Goal: Task Accomplishment & Management: Complete application form

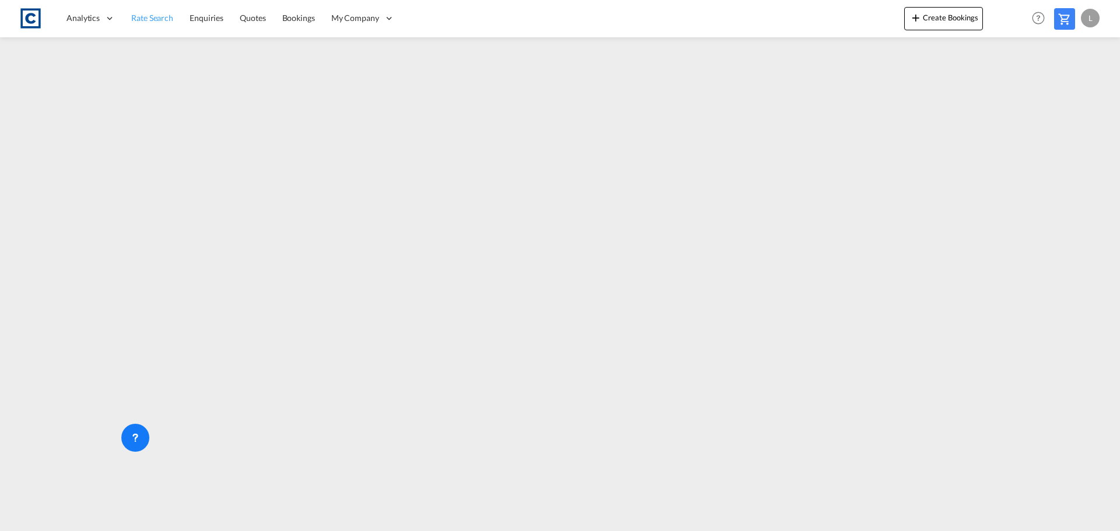
click at [129, 19] on link "Rate Search" at bounding box center [152, 18] width 58 height 38
click at [139, 13] on span "Rate Search" at bounding box center [152, 18] width 42 height 10
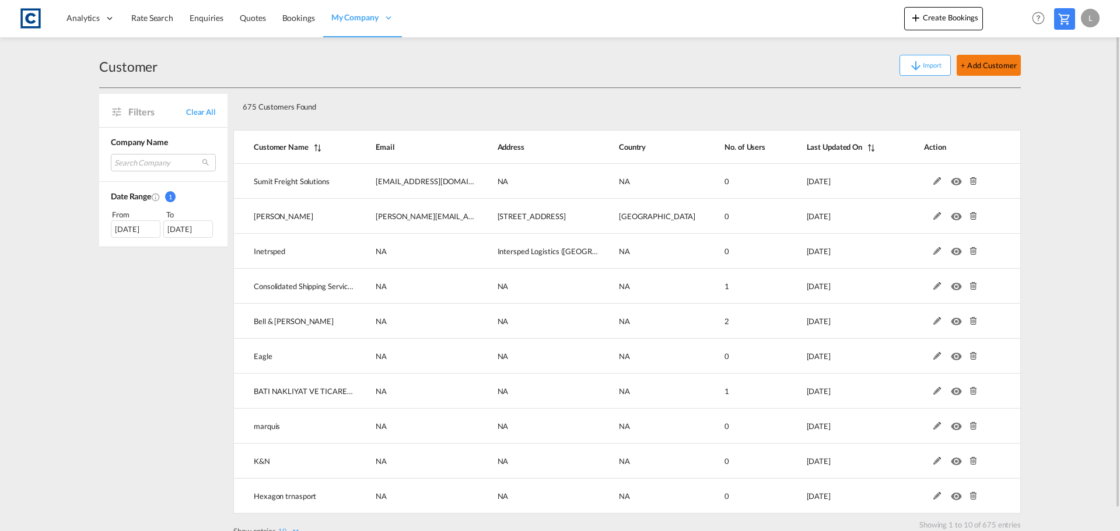
click at [976, 62] on button "+ Add Customer" at bounding box center [989, 65] width 64 height 21
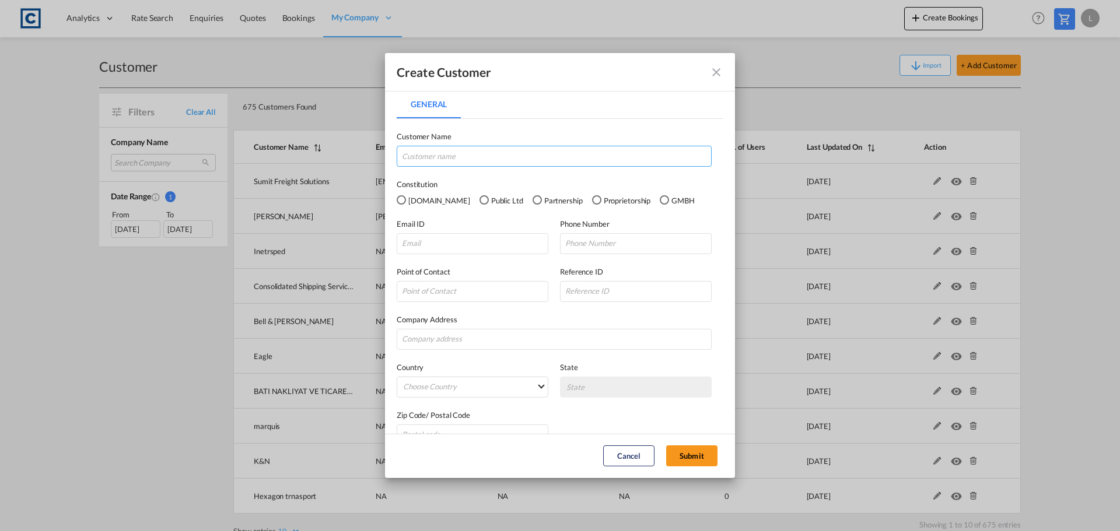
click at [466, 156] on input "General General ..." at bounding box center [554, 156] width 315 height 21
type input "KJ Cargo Services"
click at [400, 202] on div "Pvt.Ltd" at bounding box center [401, 199] width 9 height 9
click at [479, 203] on div "Public Ltd" at bounding box center [483, 199] width 9 height 9
click at [420, 240] on input "General General ..." at bounding box center [473, 243] width 152 height 21
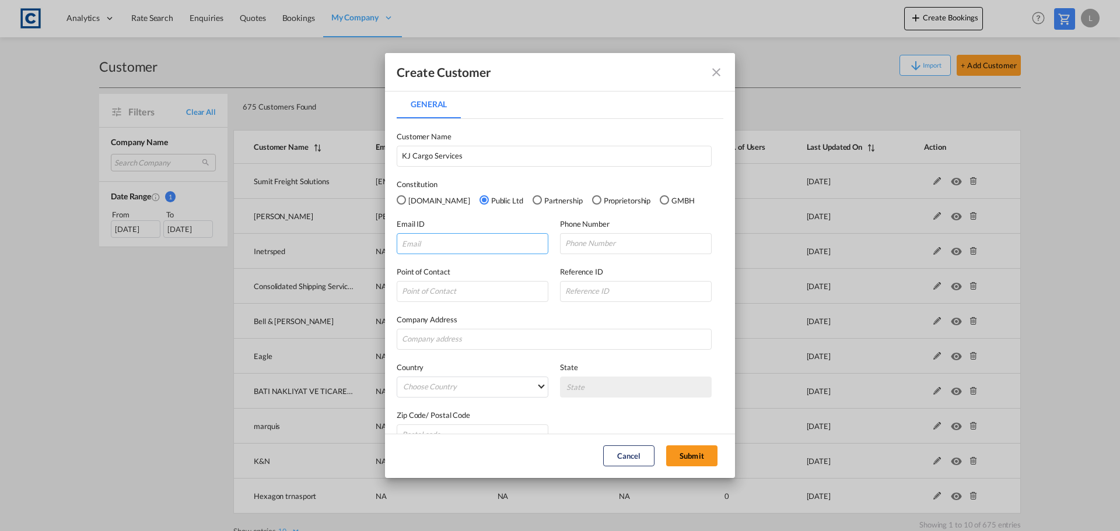
paste input "Biedermann A <biedermann.a@kjcargoservice.co.uk>"
drag, startPoint x: 426, startPoint y: 248, endPoint x: 243, endPoint y: 243, distance: 183.2
click at [243, 243] on div "Create Customer General General Customer Name KJ Cargo Services Constitution Pv…" at bounding box center [560, 265] width 1120 height 531
type input "biedermann.a@kjcargoservice.co.uk"
click at [598, 242] on input "General General ..." at bounding box center [636, 243] width 152 height 21
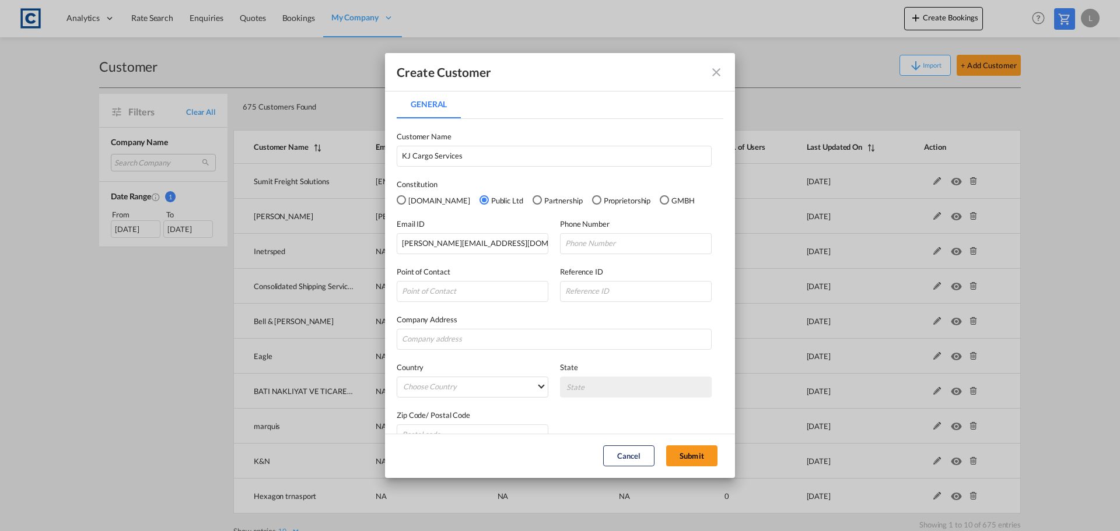
click at [493, 329] on md-input-container "General General ..." at bounding box center [554, 339] width 315 height 21
drag, startPoint x: 493, startPoint y: 328, endPoint x: 475, endPoint y: 342, distance: 22.9
paste input "Address: Unit 1, Loughborough Centre 105 Angell Road Brixton London SW9 7PD"
drag, startPoint x: 430, startPoint y: 337, endPoint x: 344, endPoint y: 337, distance: 86.9
click at [344, 337] on div "Create Customer General General Customer Name KJ Cargo Services Constitution Pv…" at bounding box center [560, 265] width 1120 height 531
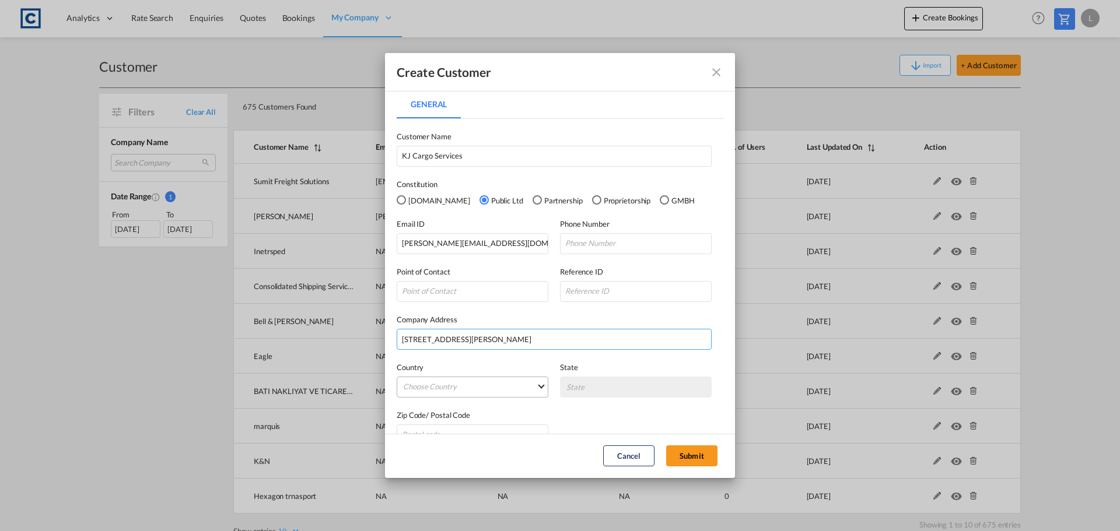
type input "Unit 1, Loughborough Centre 105 Angell Road Brixton London SW9 7PD"
click at [461, 392] on md-select "Choose Country Afghanistan Albania Algeria American Samoa Andorra Angola Anguil…" at bounding box center [473, 387] width 152 height 21
type md-option "Afghanistan"
type md-option "Uganda"
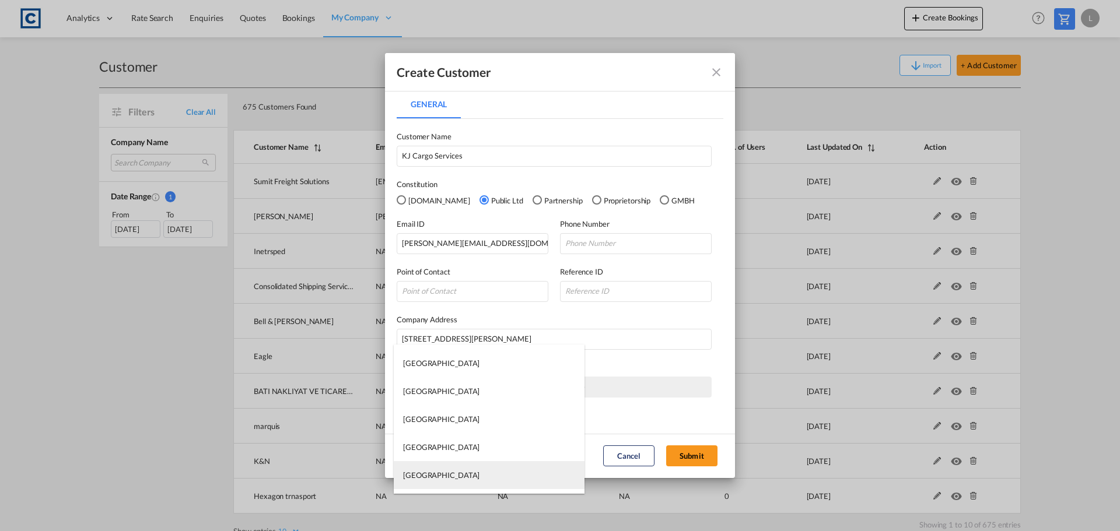
type md-option "United Arab Emirates"
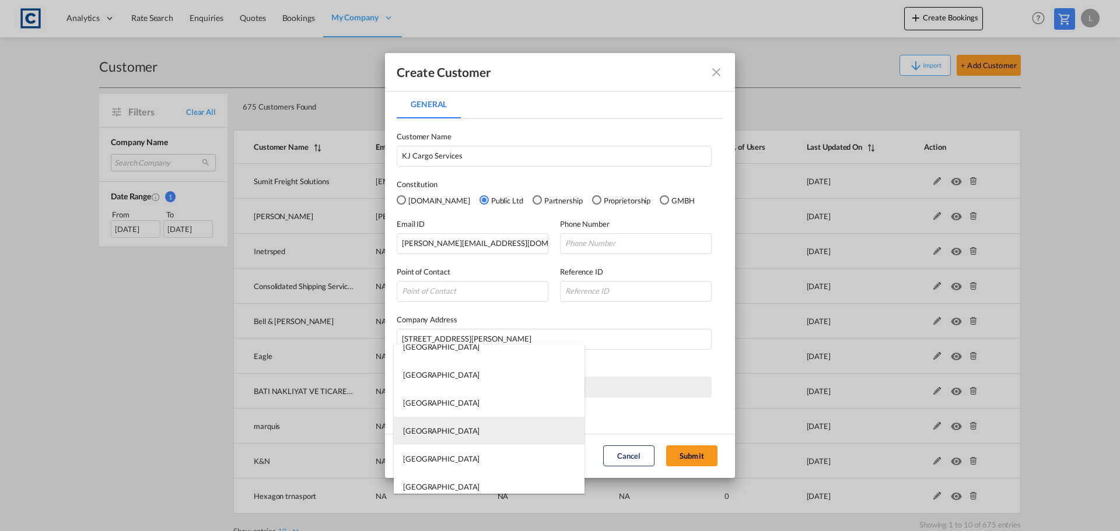
scroll to position [6776, 0]
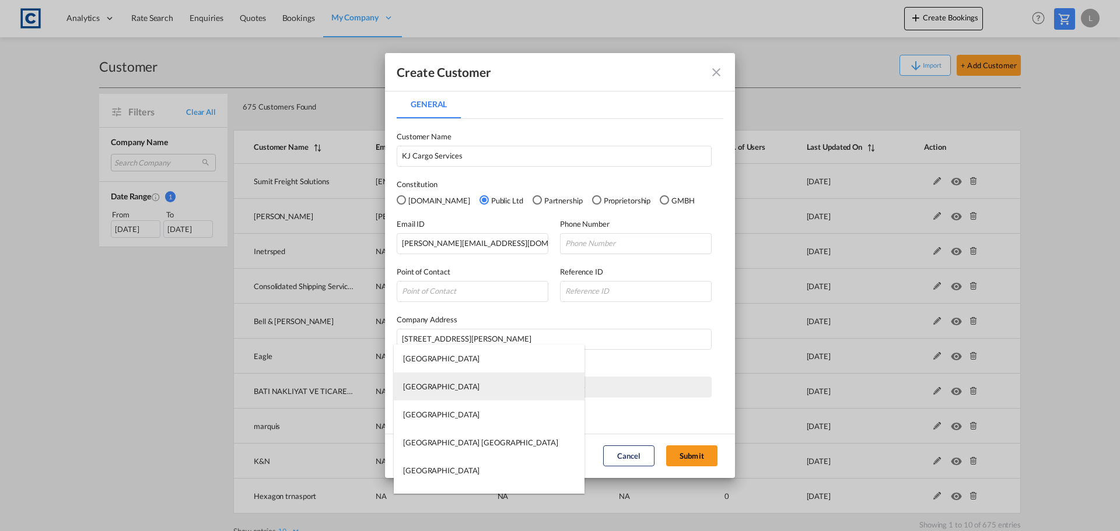
click at [444, 386] on div "United Kingdom" at bounding box center [441, 386] width 76 height 10
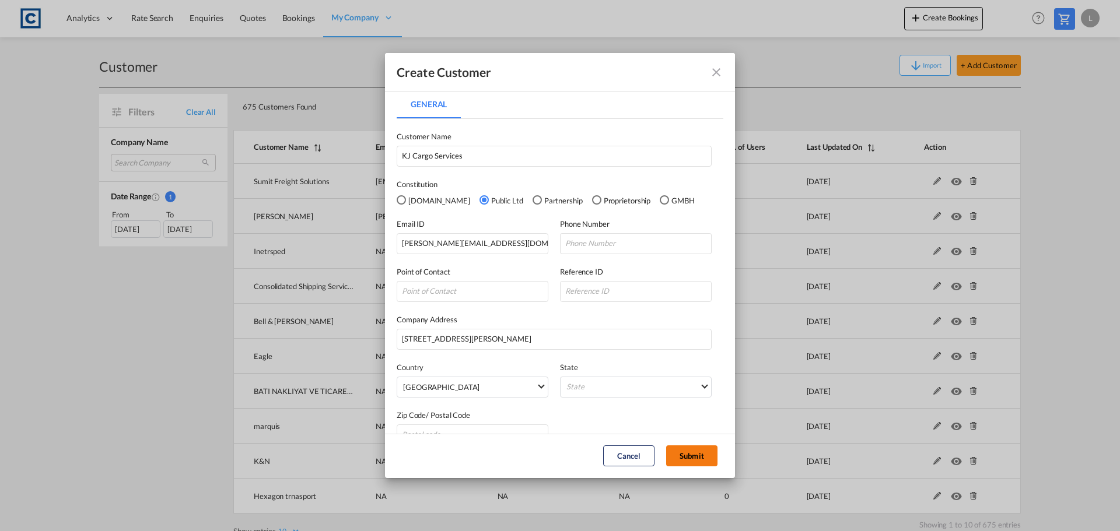
click at [693, 454] on button "Submit" at bounding box center [691, 456] width 51 height 21
